Goal: Task Accomplishment & Management: Complete application form

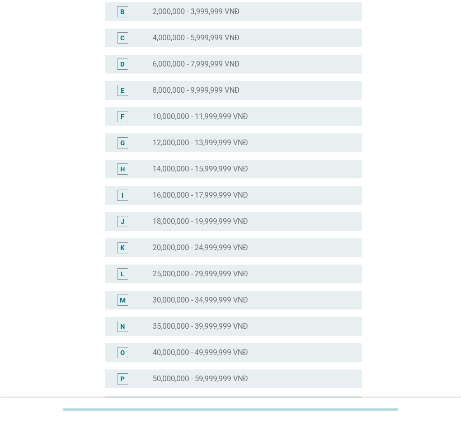
scroll to position [140, 0]
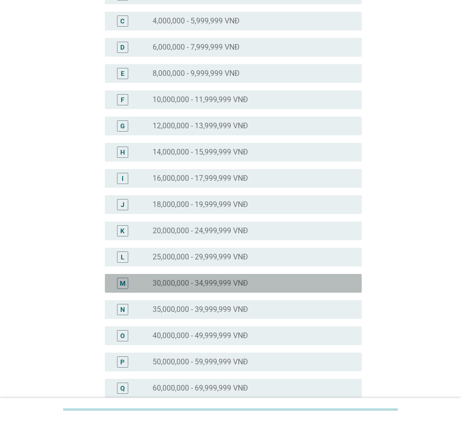
click at [246, 285] on label "30,000,000 - 34,999,999 VNĐ" at bounding box center [200, 283] width 95 height 9
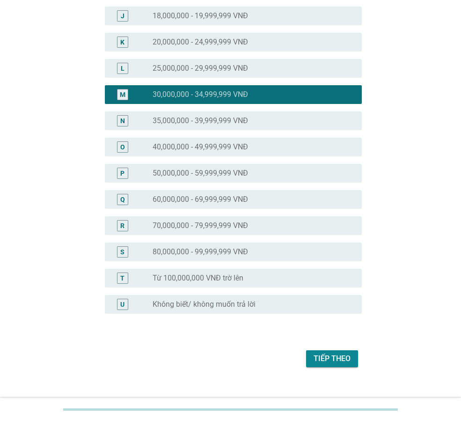
scroll to position [342, 0]
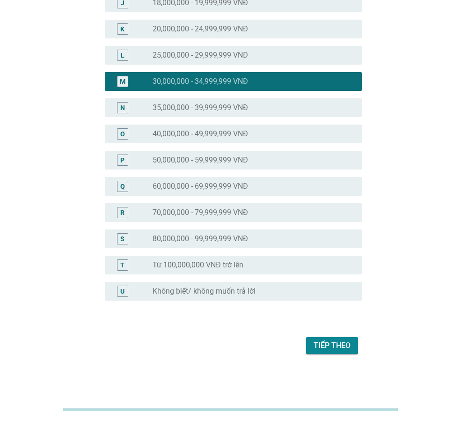
click at [332, 344] on div "Tiếp theo" at bounding box center [332, 345] width 37 height 11
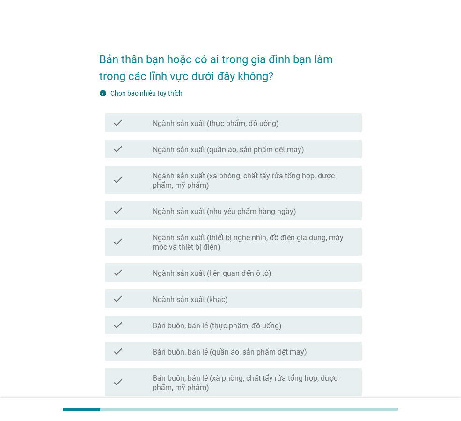
click at [247, 21] on div "Bản thân bạn hoặc có ai trong gia đình bạn làm trong các lĩnh vực dưới đây khôn…" at bounding box center [230, 394] width 461 height 789
click at [267, 125] on label "Ngành sản xuất (thực phẩm, đồ uống)" at bounding box center [216, 123] width 126 height 9
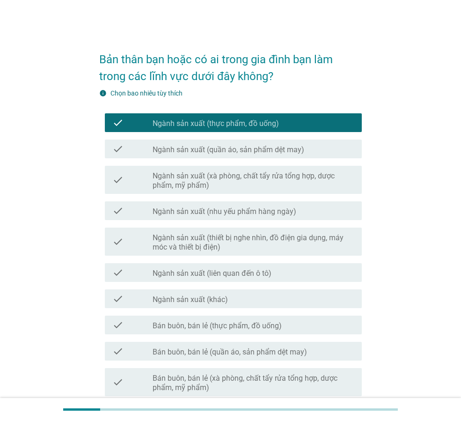
click at [283, 147] on label "Ngành sản xuất (quần áo, sản phẩm dệt may)" at bounding box center [229, 149] width 152 height 9
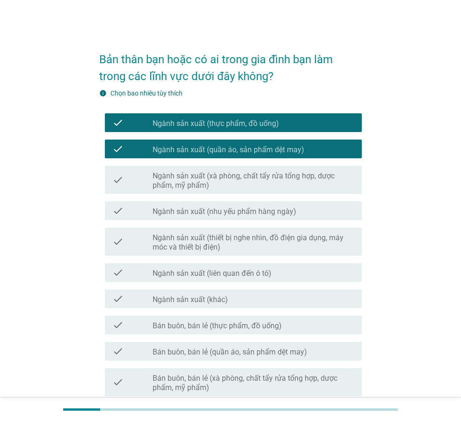
click at [298, 125] on div "check_box Ngành sản xuất (thực phẩm, đồ uống)" at bounding box center [254, 122] width 202 height 11
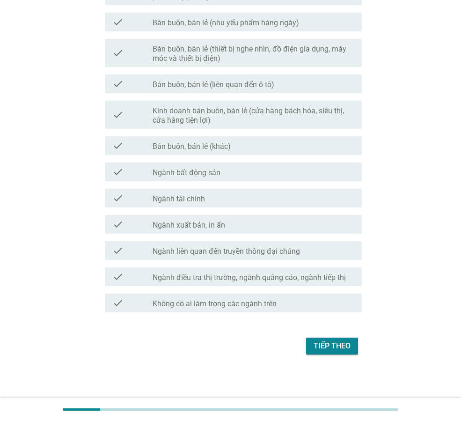
scroll to position [391, 0]
click at [323, 343] on div "Tiếp theo" at bounding box center [332, 345] width 37 height 11
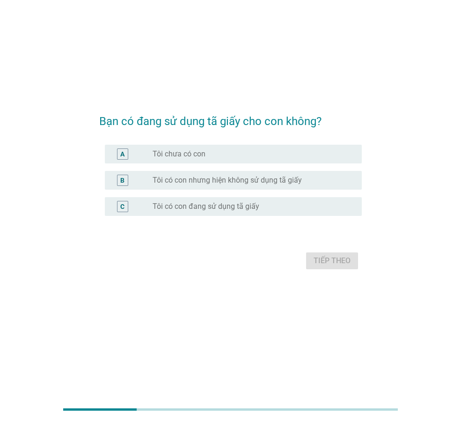
scroll to position [0, 0]
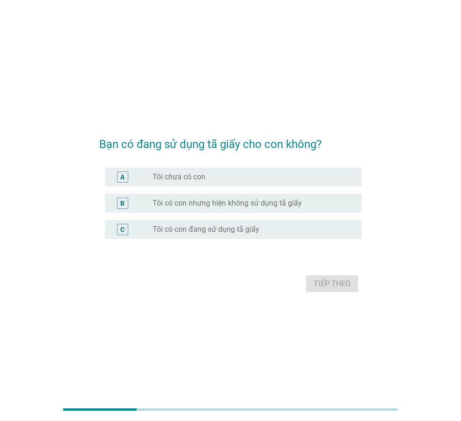
click at [242, 200] on label "Tôi có con nhưng hiện không sử dụng tã giấy" at bounding box center [227, 202] width 149 height 9
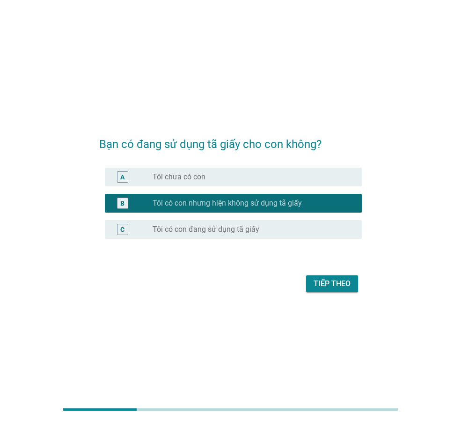
click at [330, 287] on div "Tiếp theo" at bounding box center [332, 283] width 37 height 11
